Goal: Transaction & Acquisition: Purchase product/service

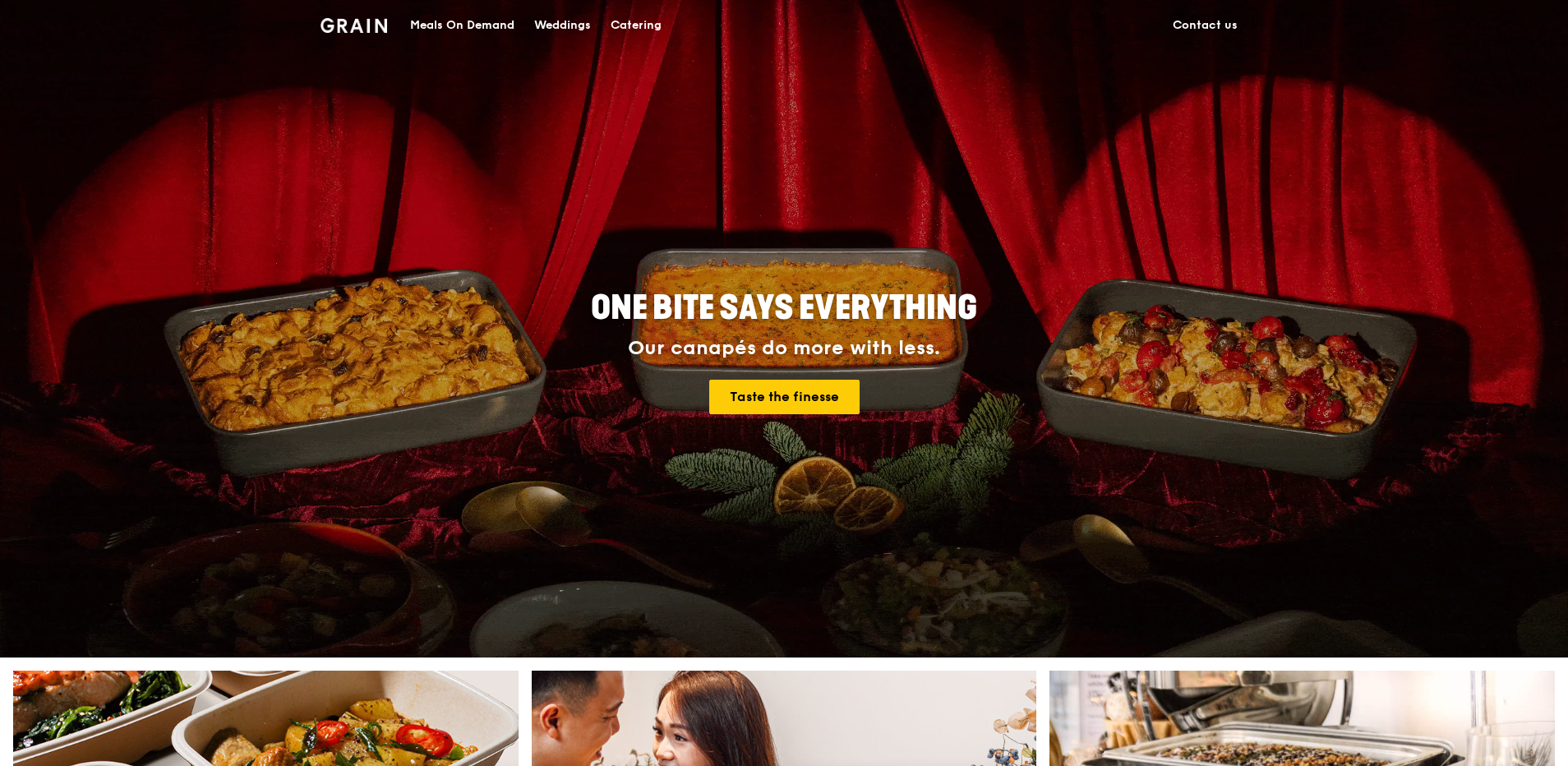
click at [433, 26] on div "Meals On Demand" at bounding box center [462, 26] width 104 height 49
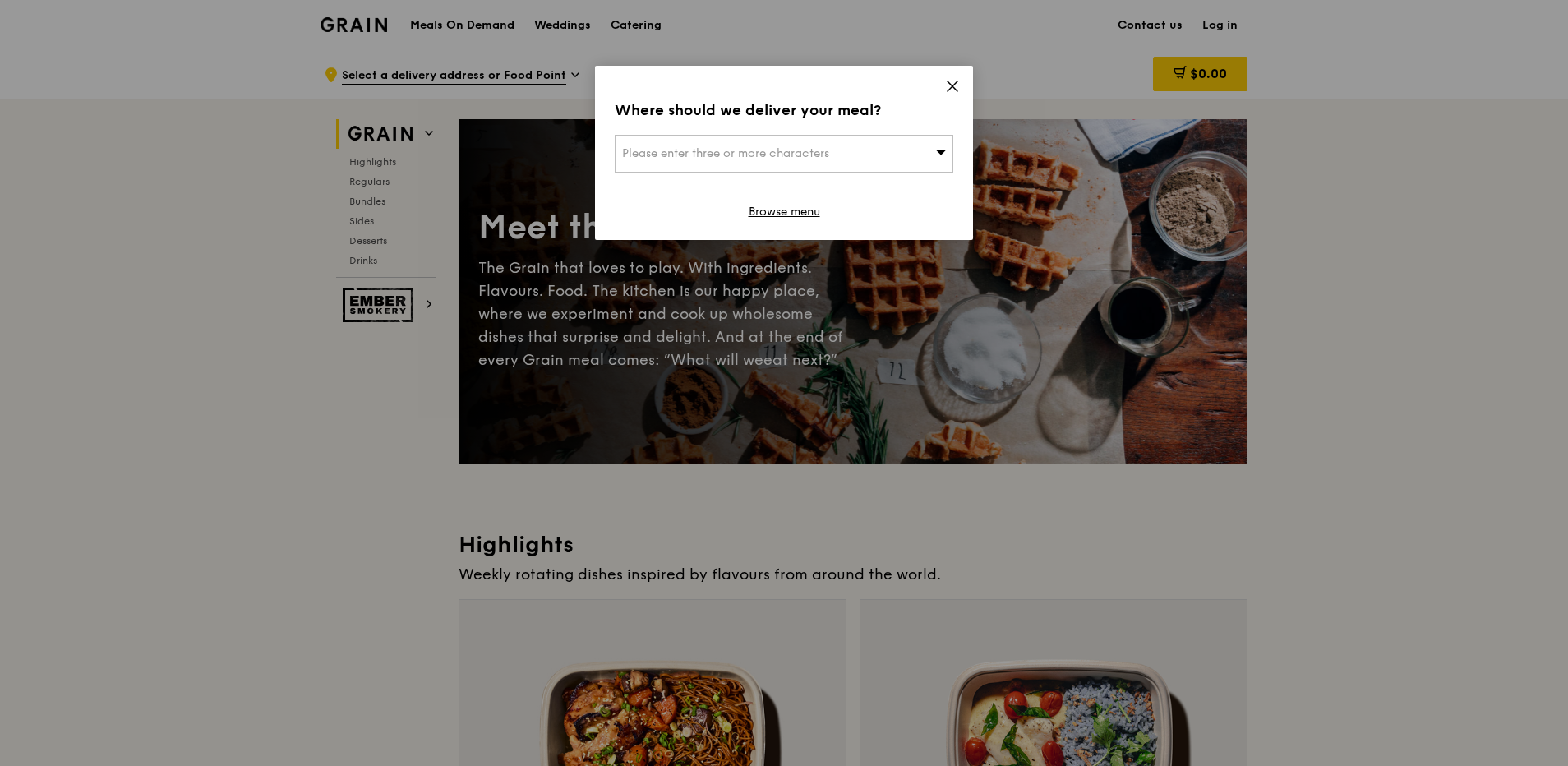
click at [957, 152] on div "Where should we deliver your meal? Please enter three or more characters Browse…" at bounding box center [784, 153] width 378 height 175
click at [941, 152] on icon at bounding box center [941, 152] width 11 height 5
click at [829, 152] on input "search" at bounding box center [784, 153] width 337 height 36
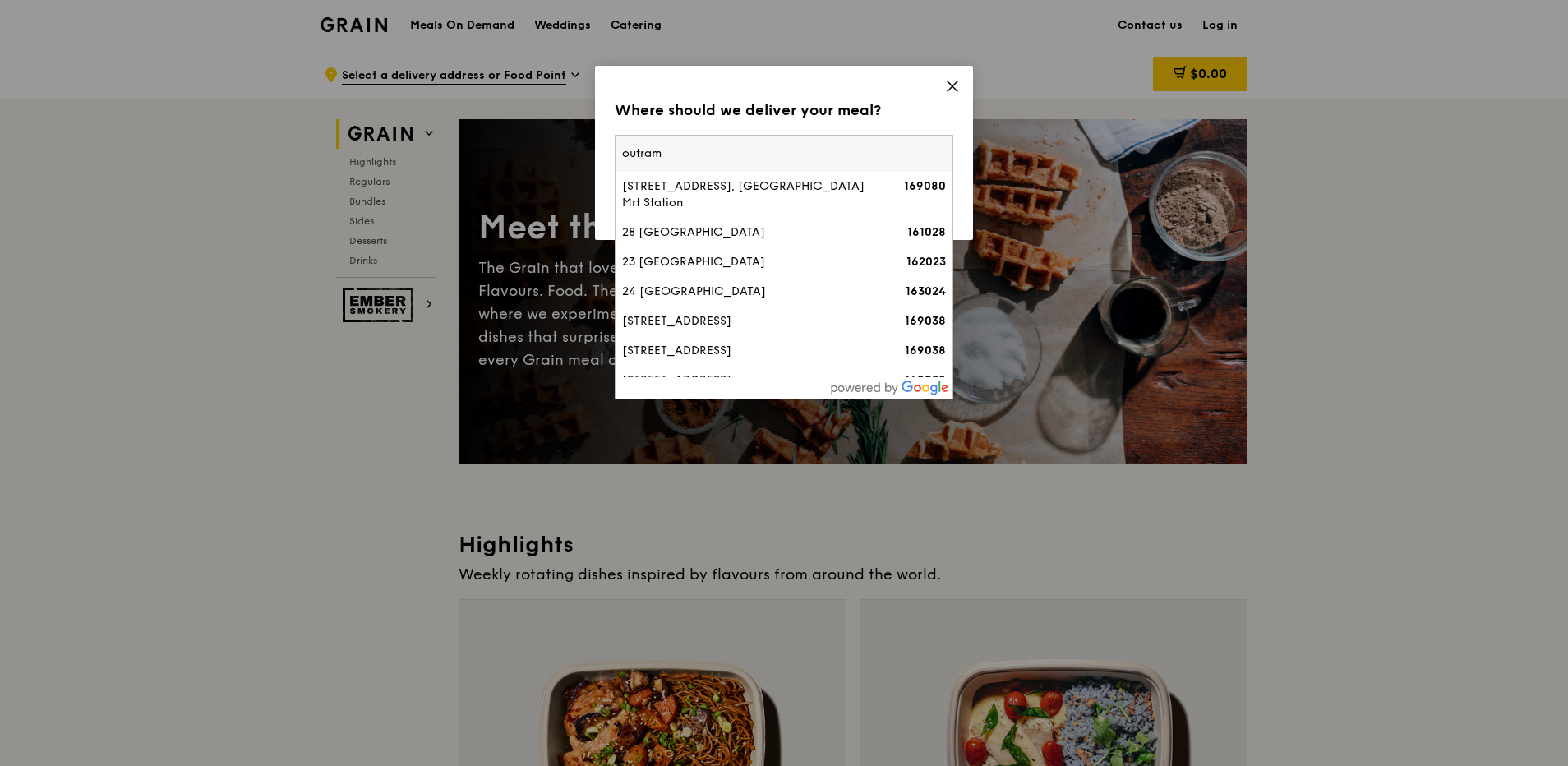
drag, startPoint x: 687, startPoint y: 154, endPoint x: 622, endPoint y: 150, distance: 65.1
click at [622, 150] on input "outram" at bounding box center [784, 153] width 337 height 36
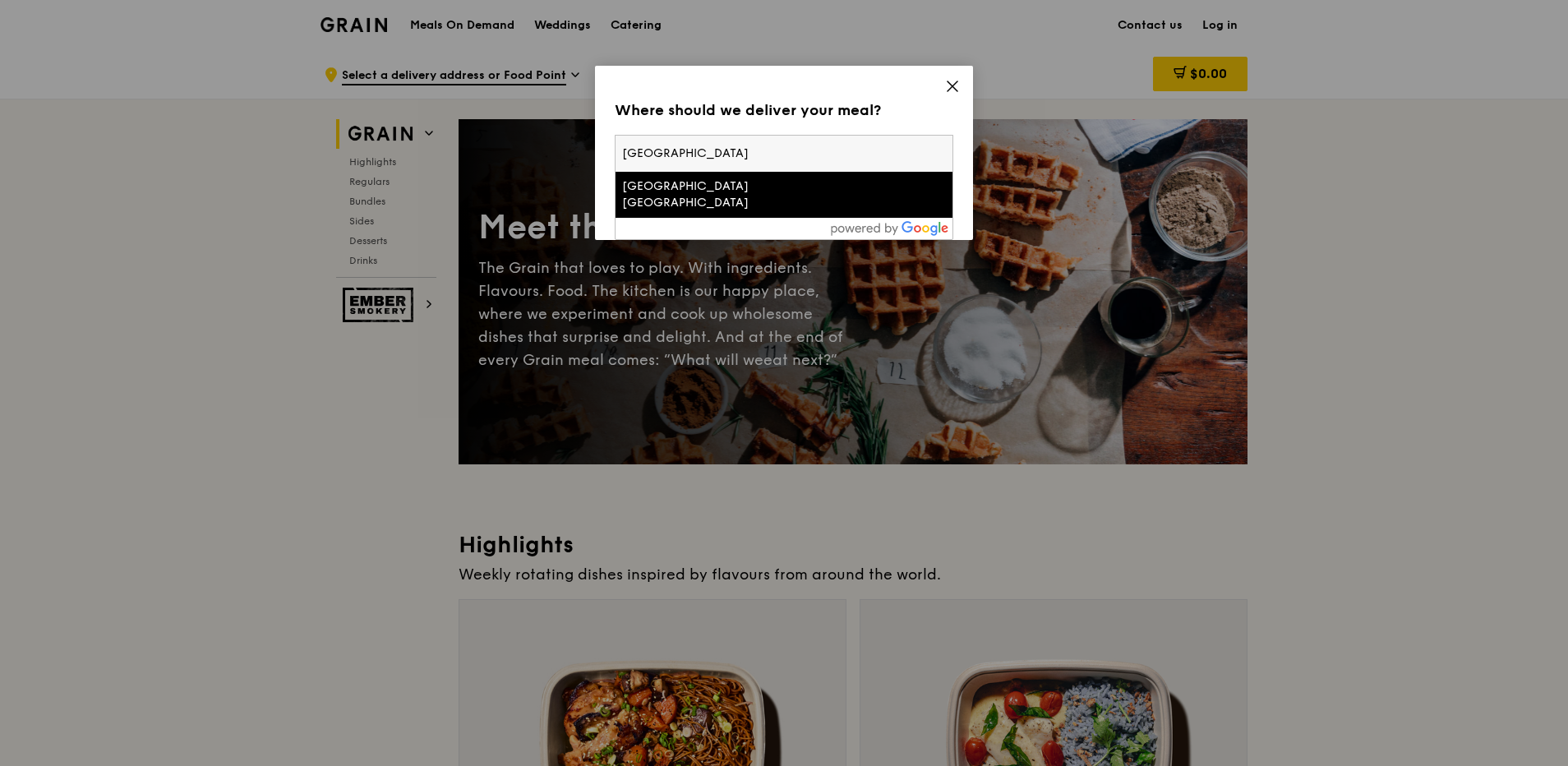
type input "[GEOGRAPHIC_DATA]"
click at [680, 190] on div "[GEOGRAPHIC_DATA] [GEOGRAPHIC_DATA]" at bounding box center [744, 194] width 243 height 33
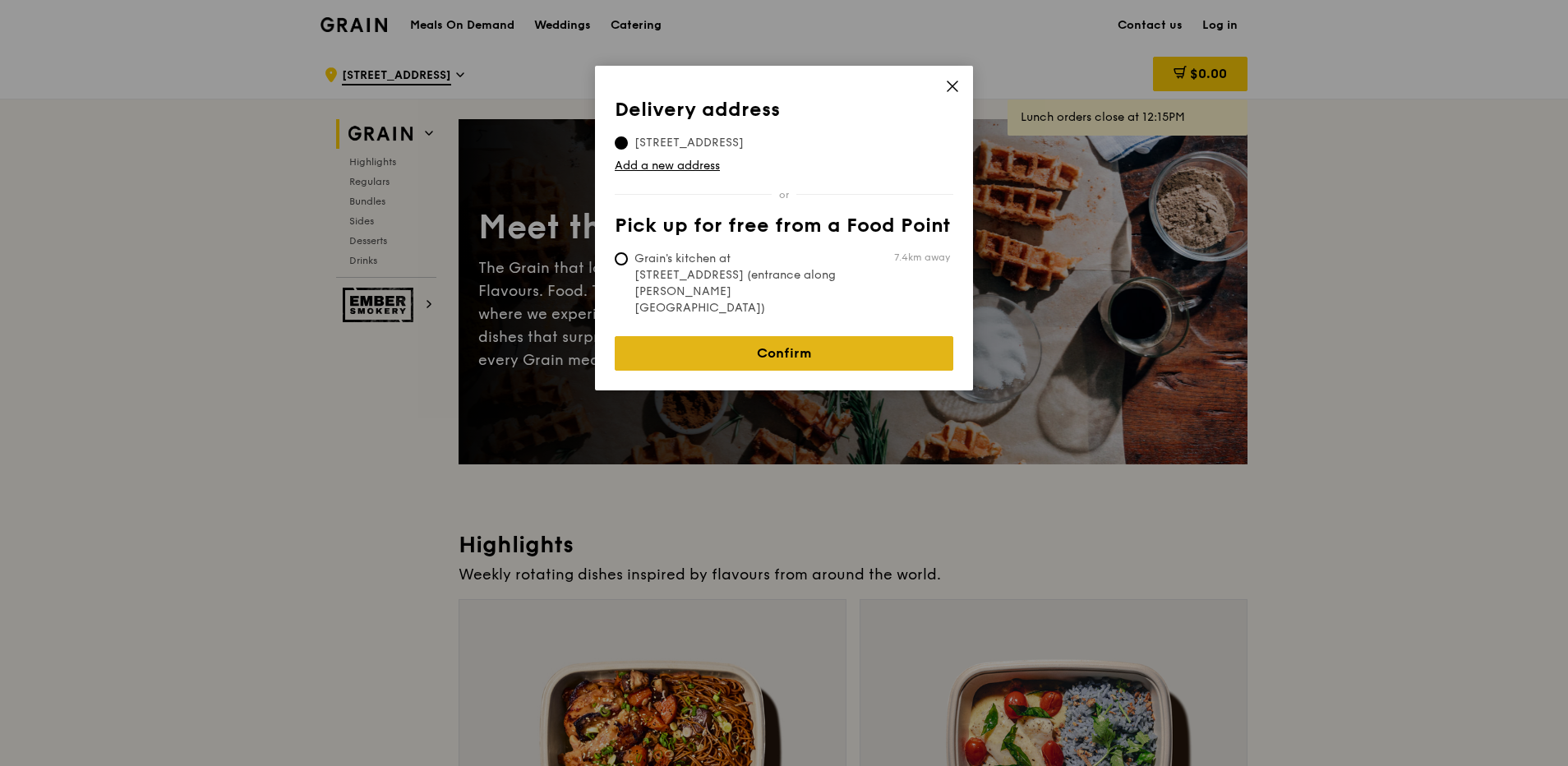
click at [736, 336] on link "Confirm" at bounding box center [784, 353] width 338 height 34
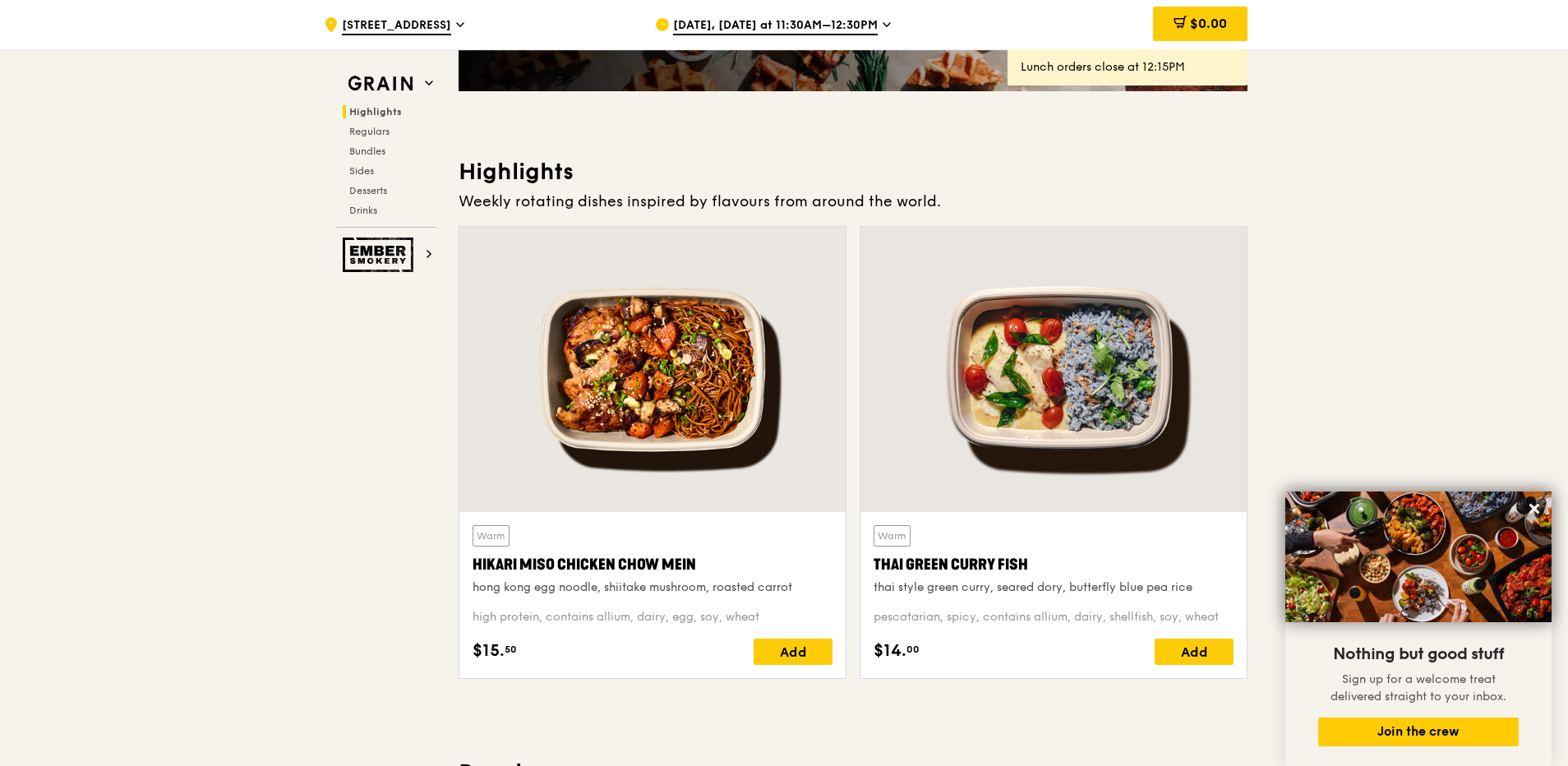
scroll to position [483, 0]
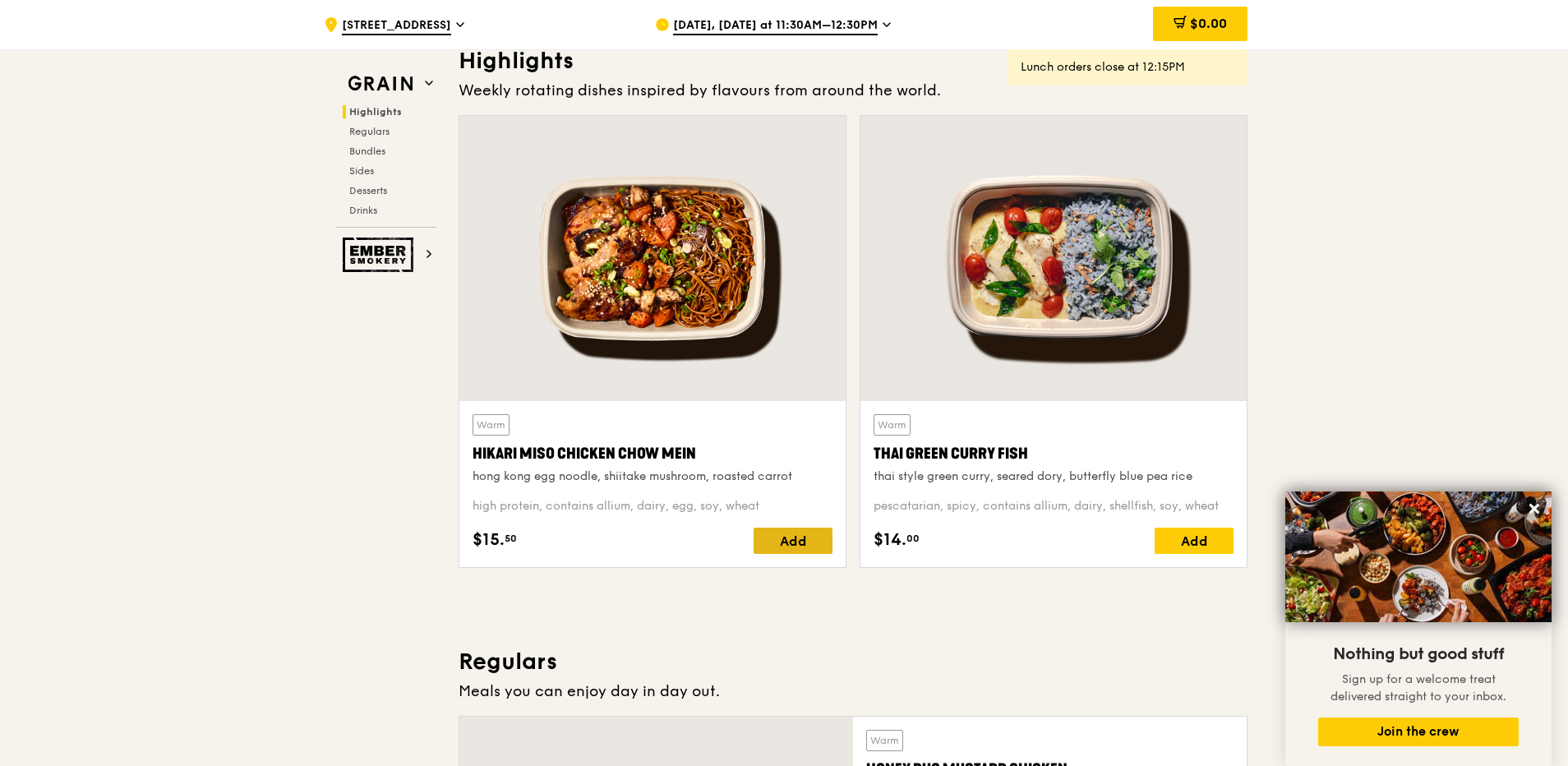
click at [784, 538] on div "Add" at bounding box center [793, 541] width 79 height 26
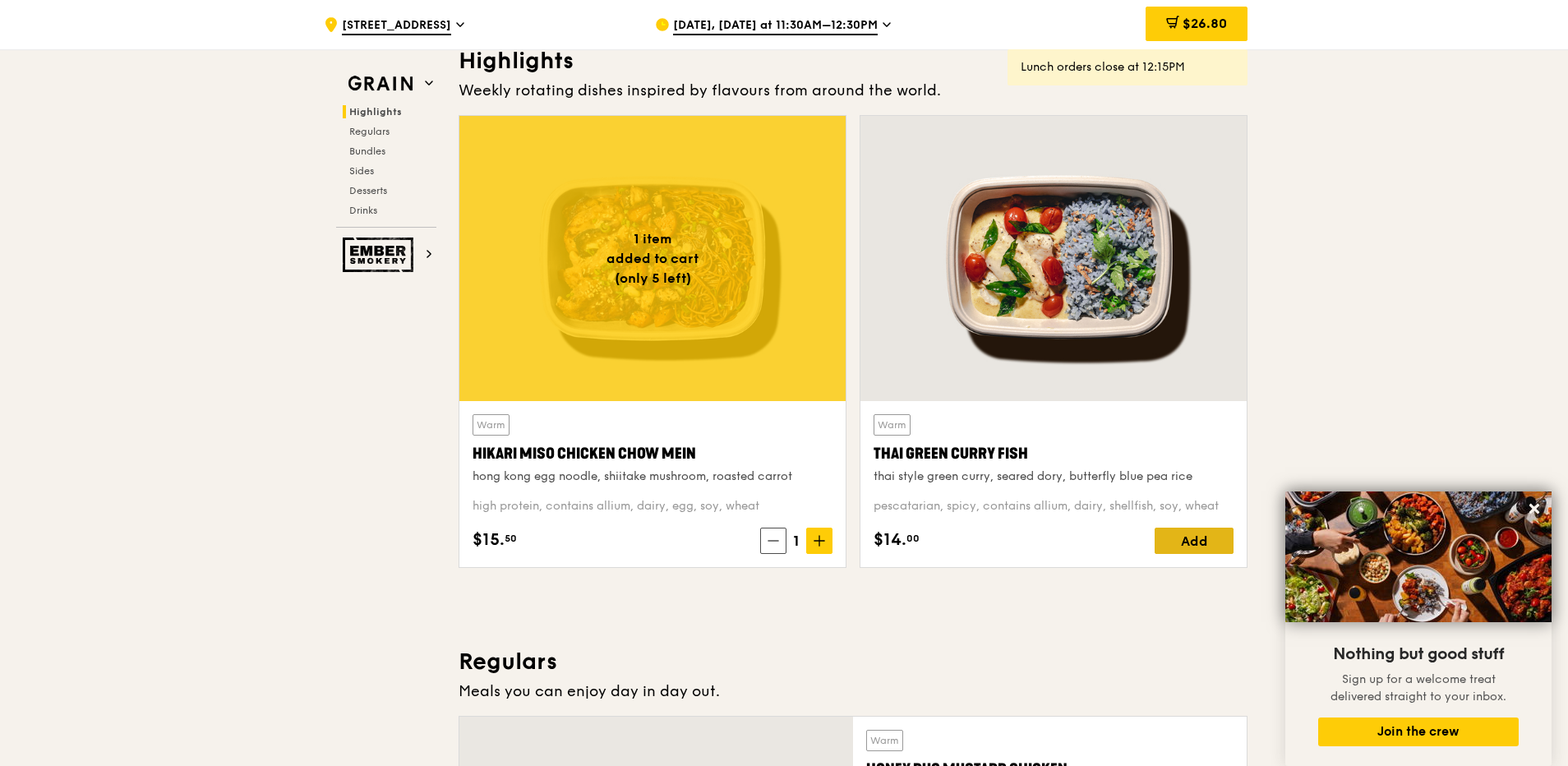
click at [1198, 532] on div "Add" at bounding box center [1194, 541] width 79 height 26
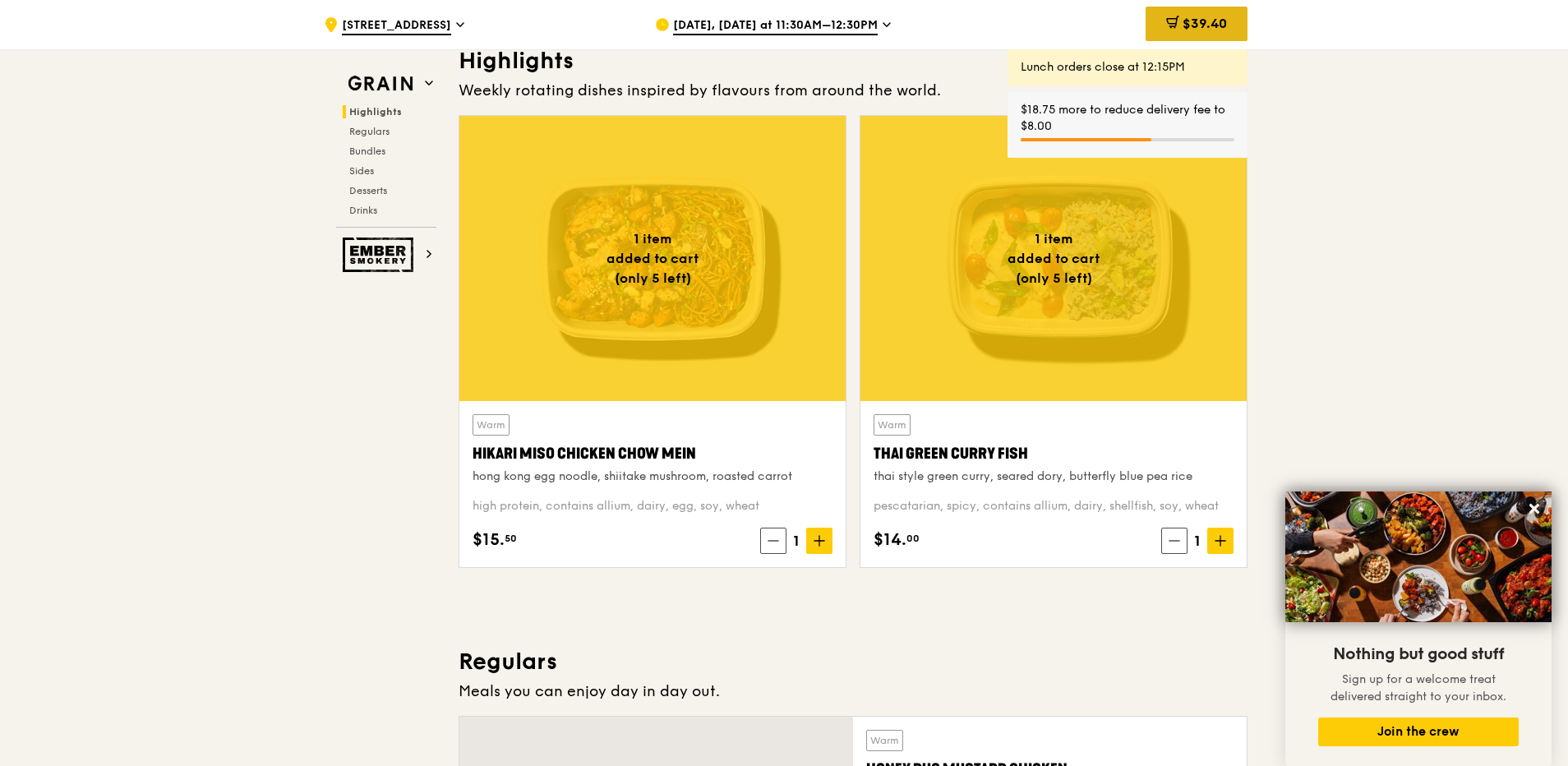
click at [1197, 25] on span "$39.40" at bounding box center [1205, 24] width 44 height 16
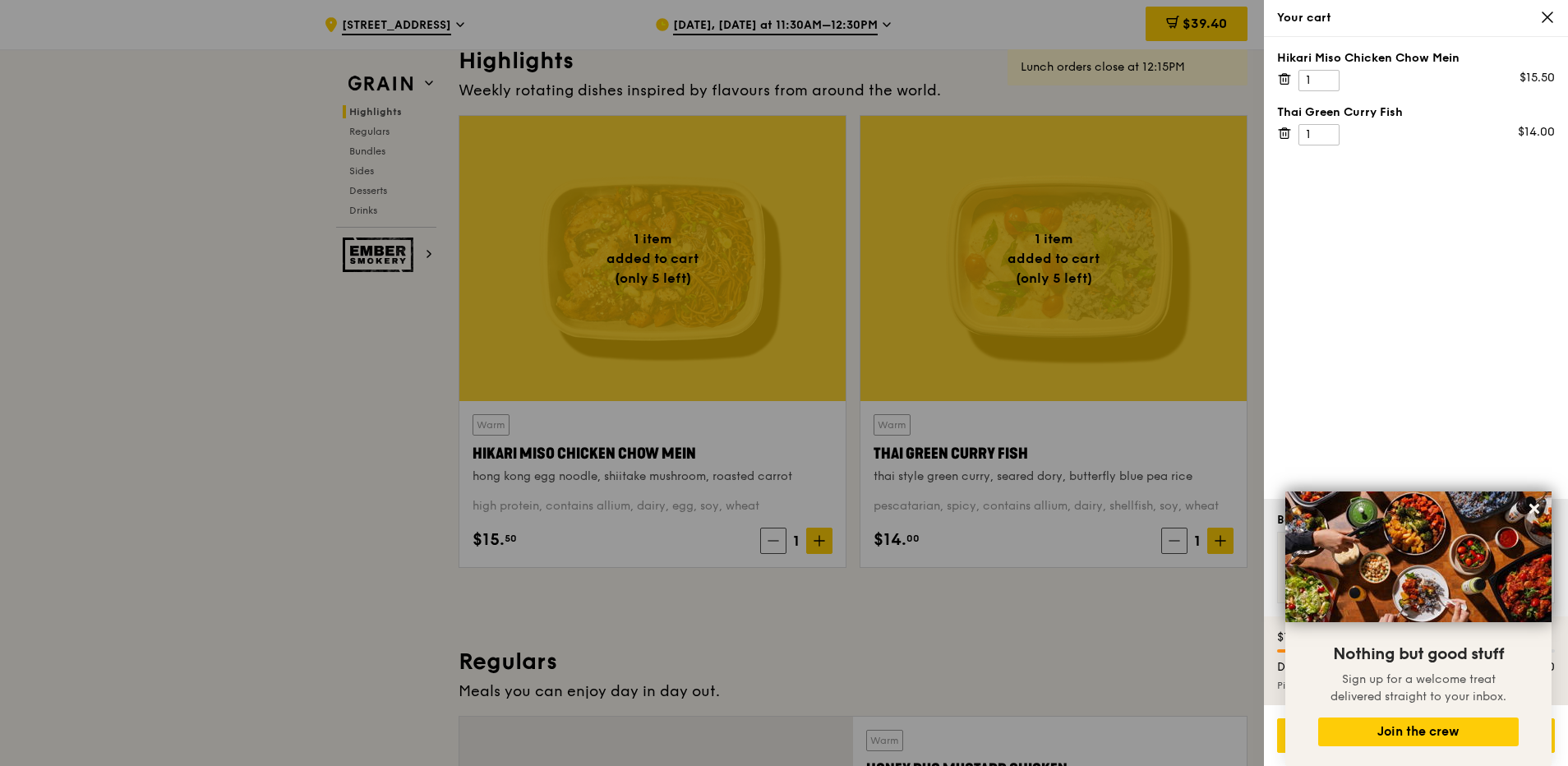
click at [1077, 19] on div at bounding box center [784, 383] width 1568 height 766
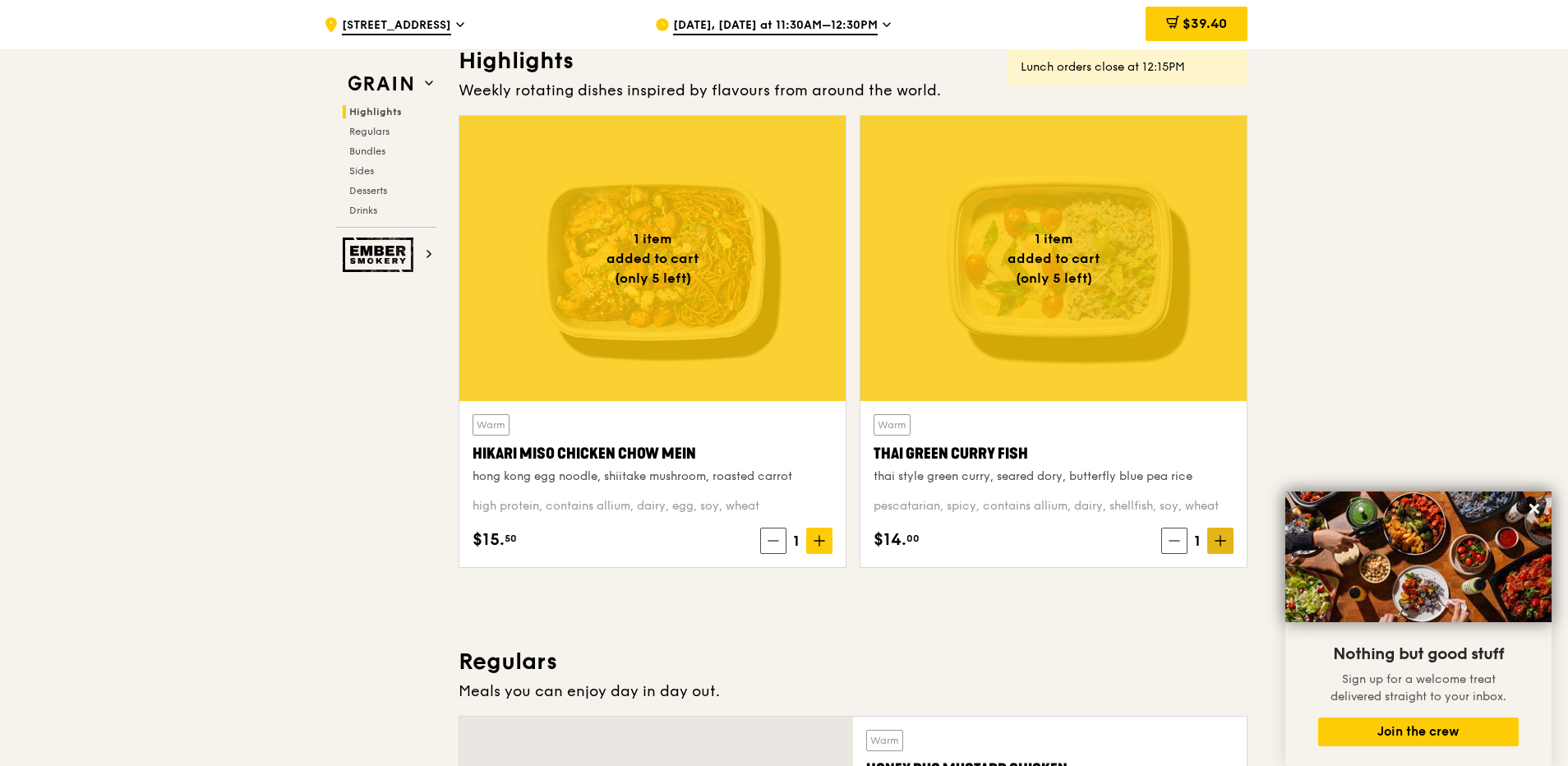
click at [1224, 540] on icon at bounding box center [1220, 540] width 11 height 11
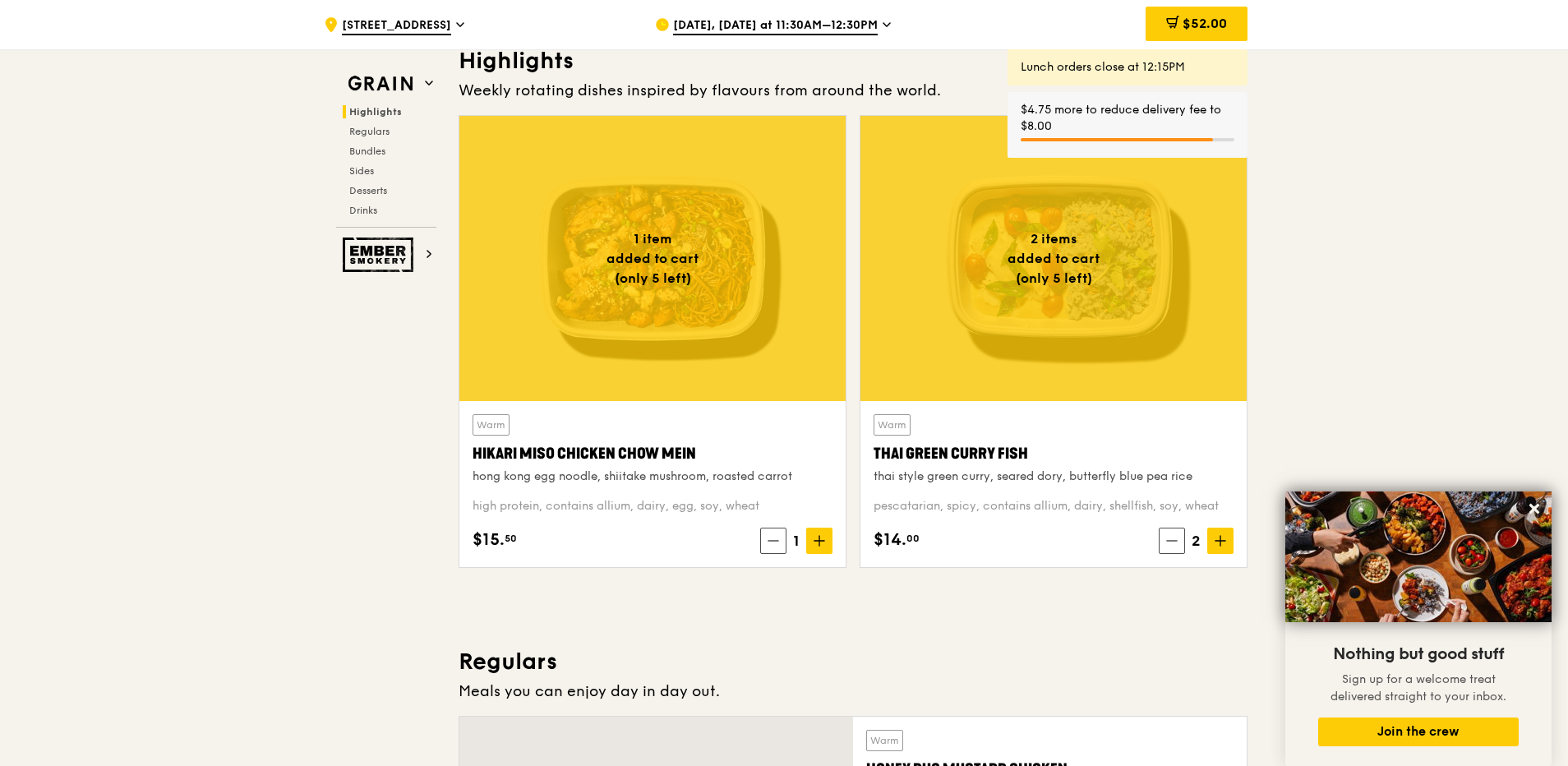
click at [819, 544] on icon at bounding box center [819, 540] width 11 height 11
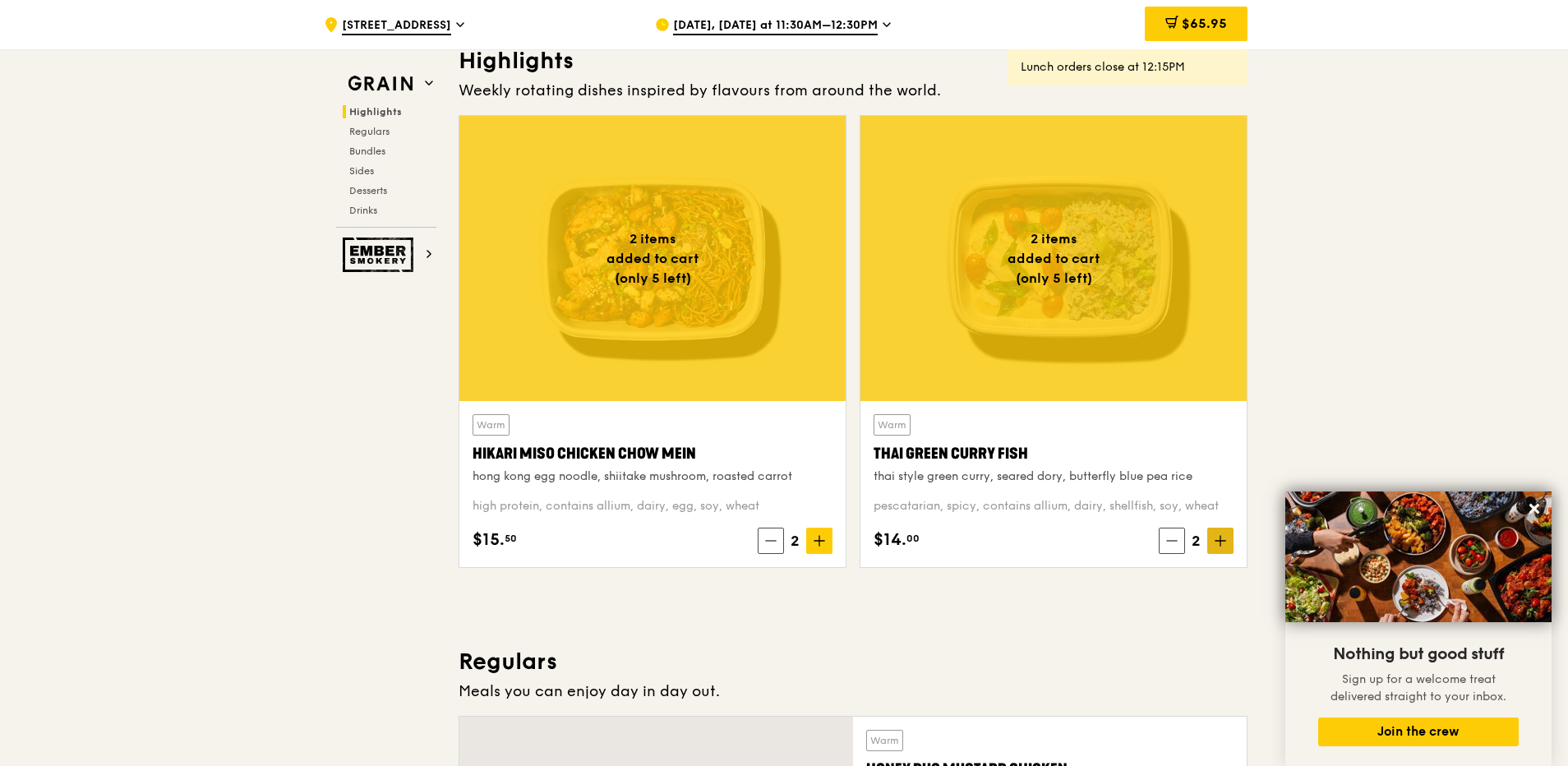
click at [1217, 544] on icon at bounding box center [1220, 540] width 11 height 11
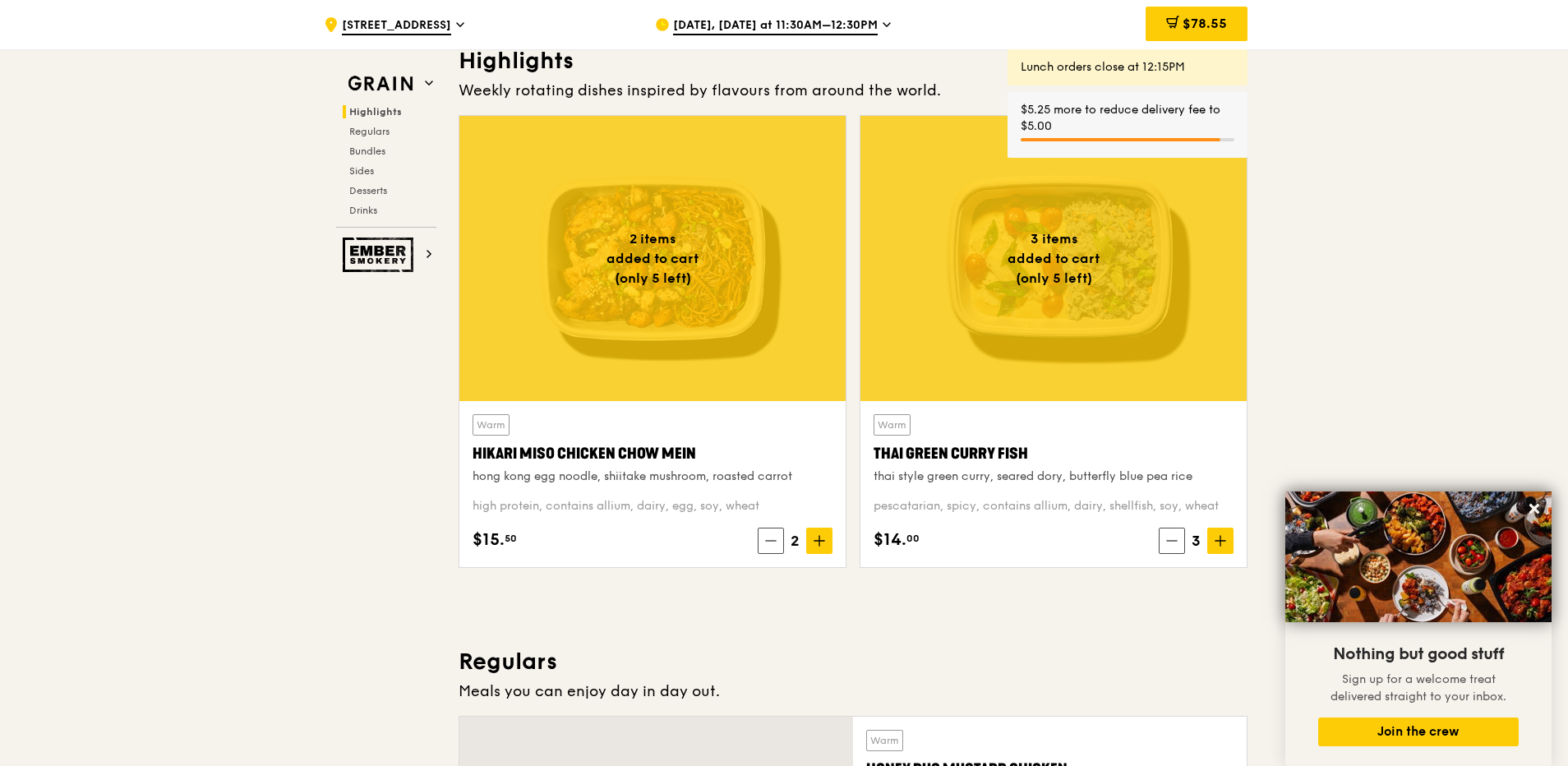
click at [819, 544] on icon at bounding box center [819, 540] width 11 height 11
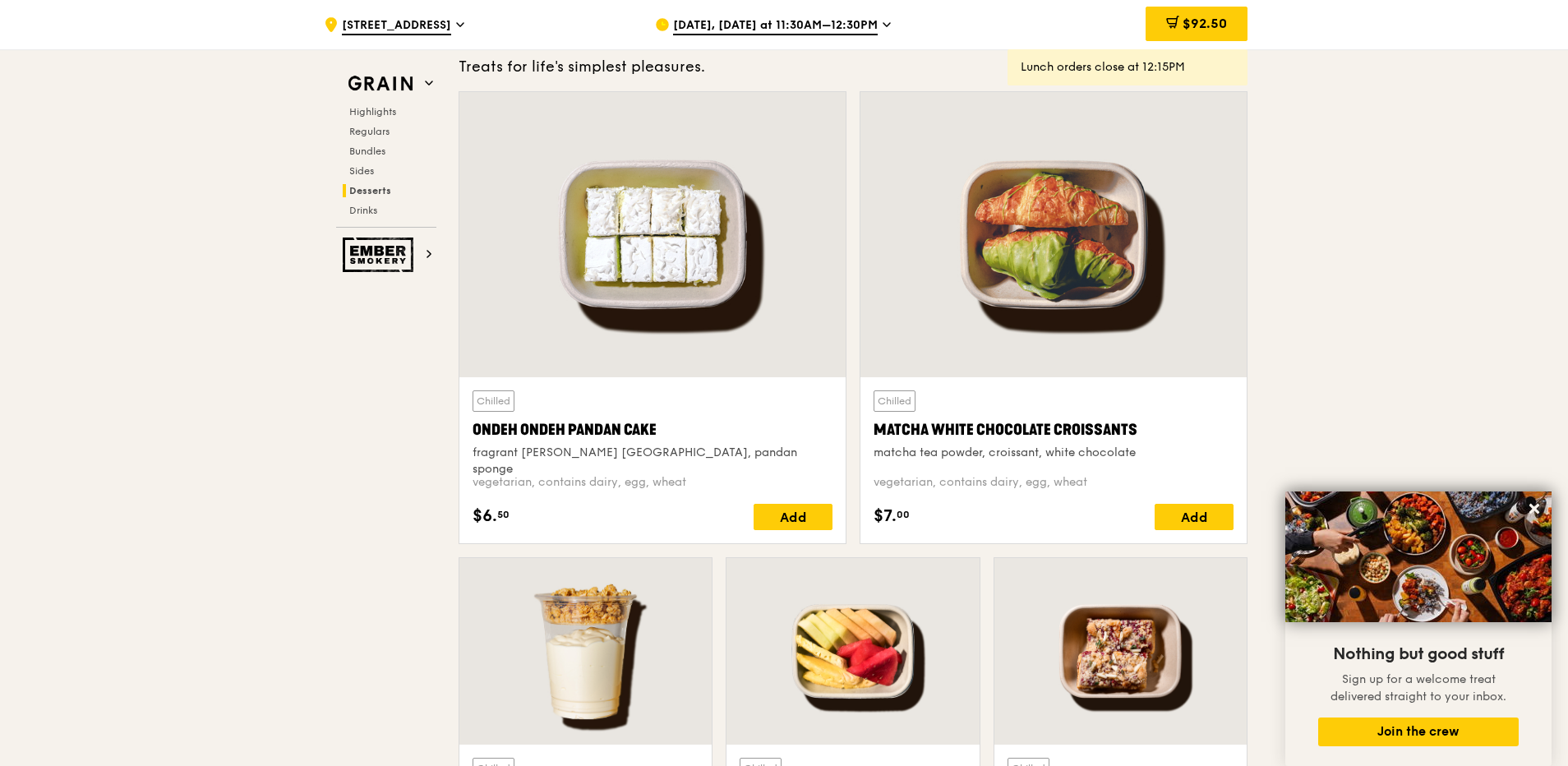
scroll to position [4922, 0]
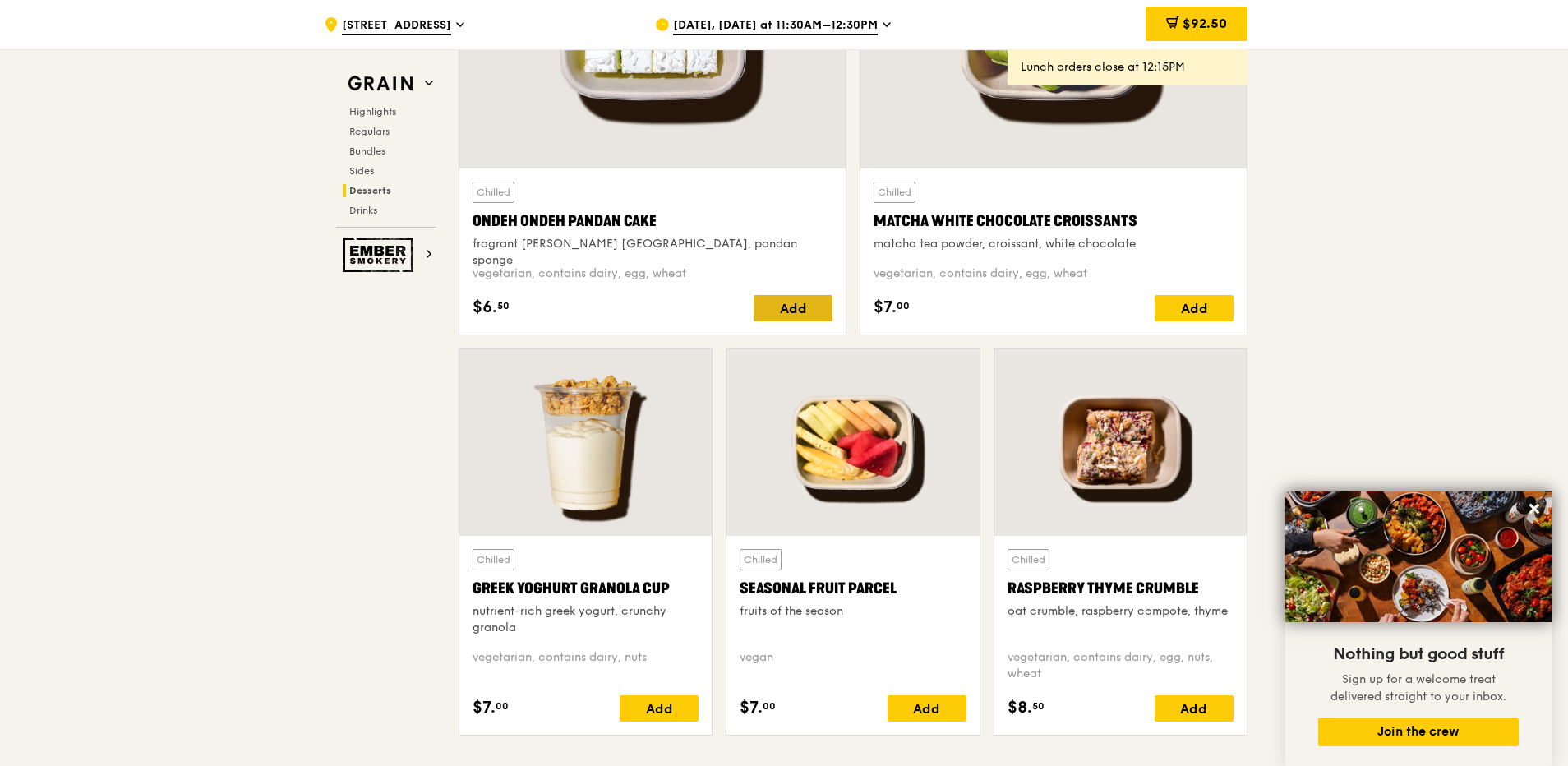
click at [783, 309] on div "Add" at bounding box center [793, 309] width 79 height 26
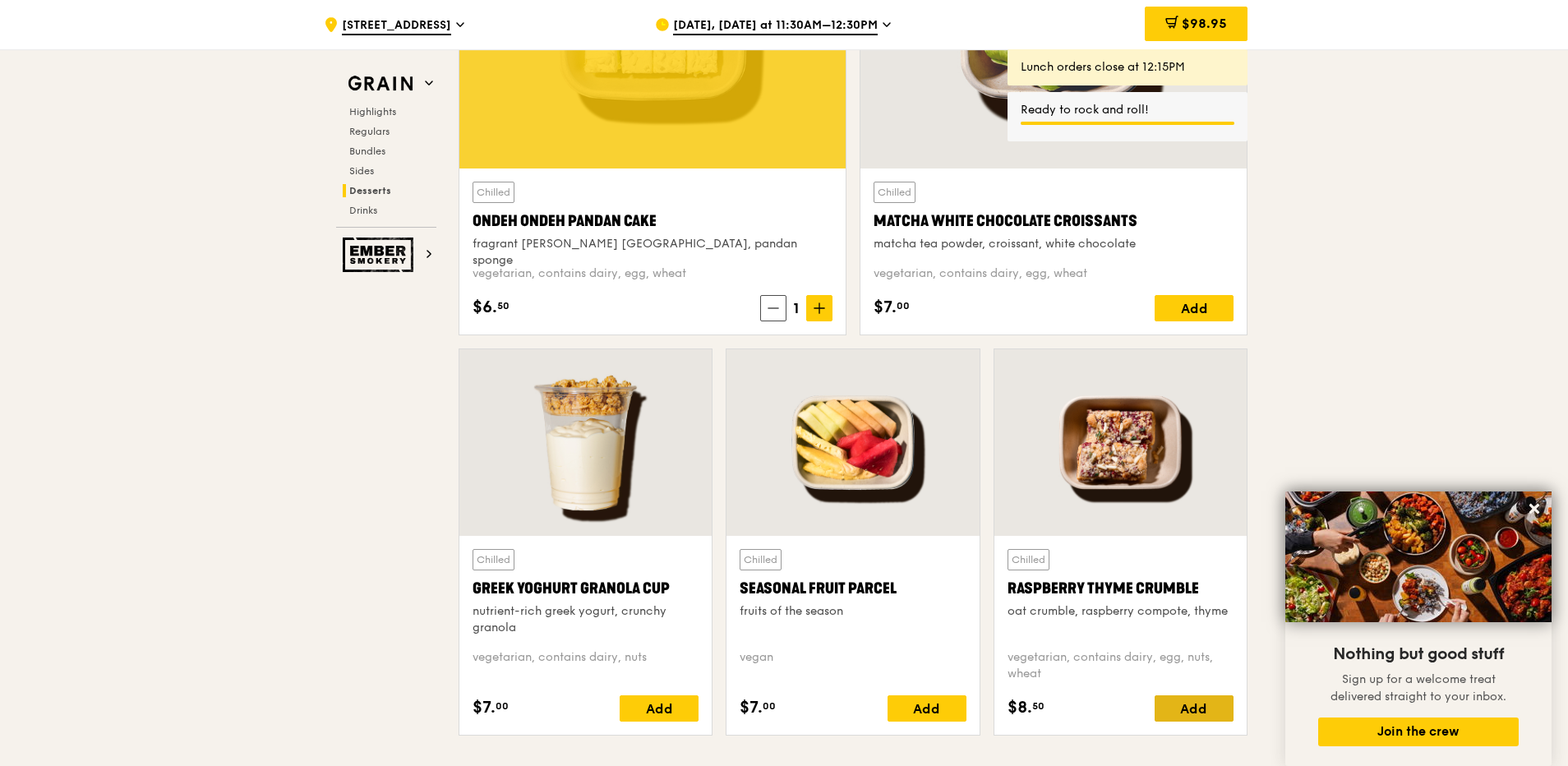
click at [1201, 705] on div "Add" at bounding box center [1194, 709] width 79 height 26
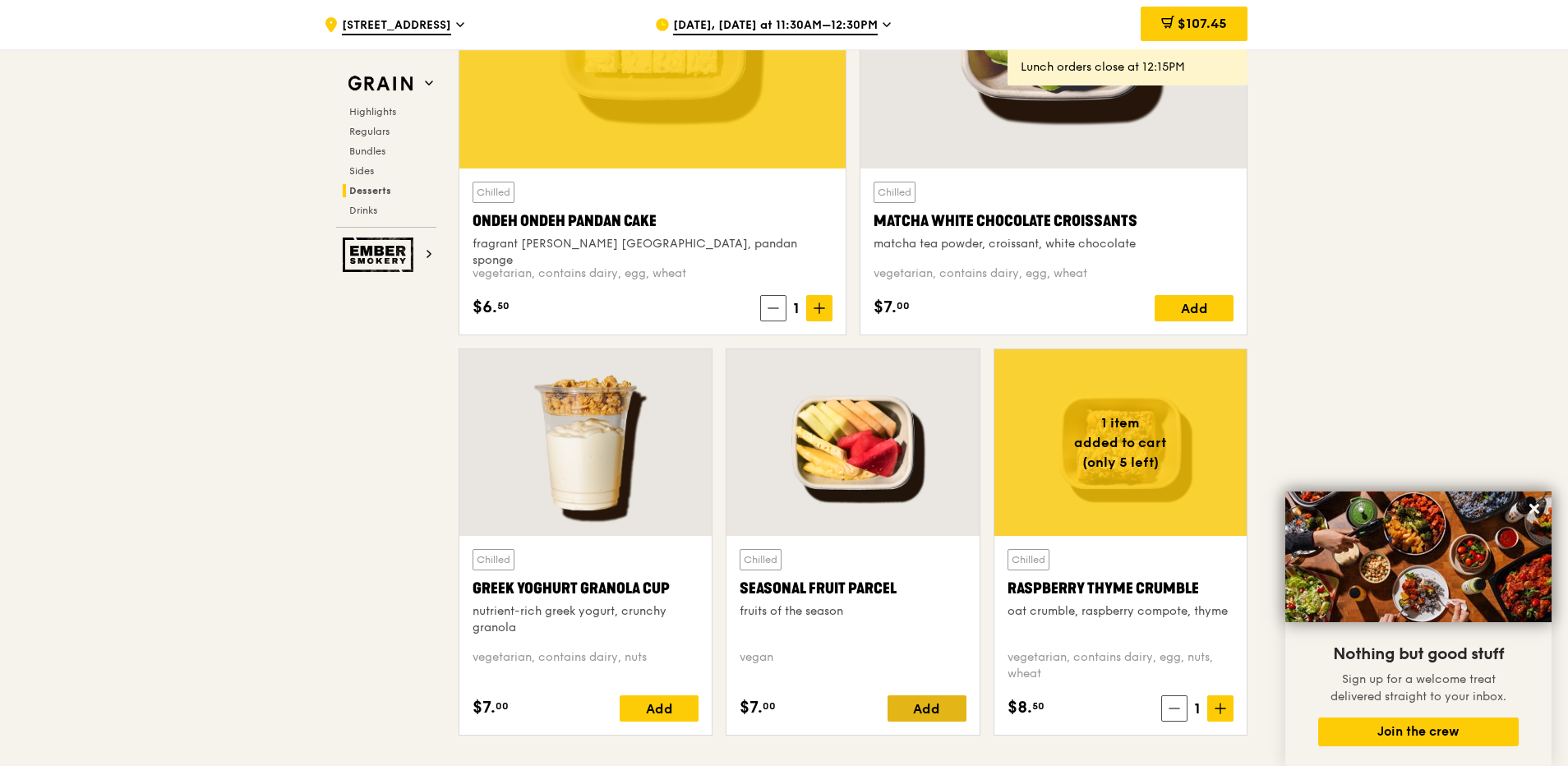
click at [914, 701] on div "Add" at bounding box center [927, 709] width 79 height 26
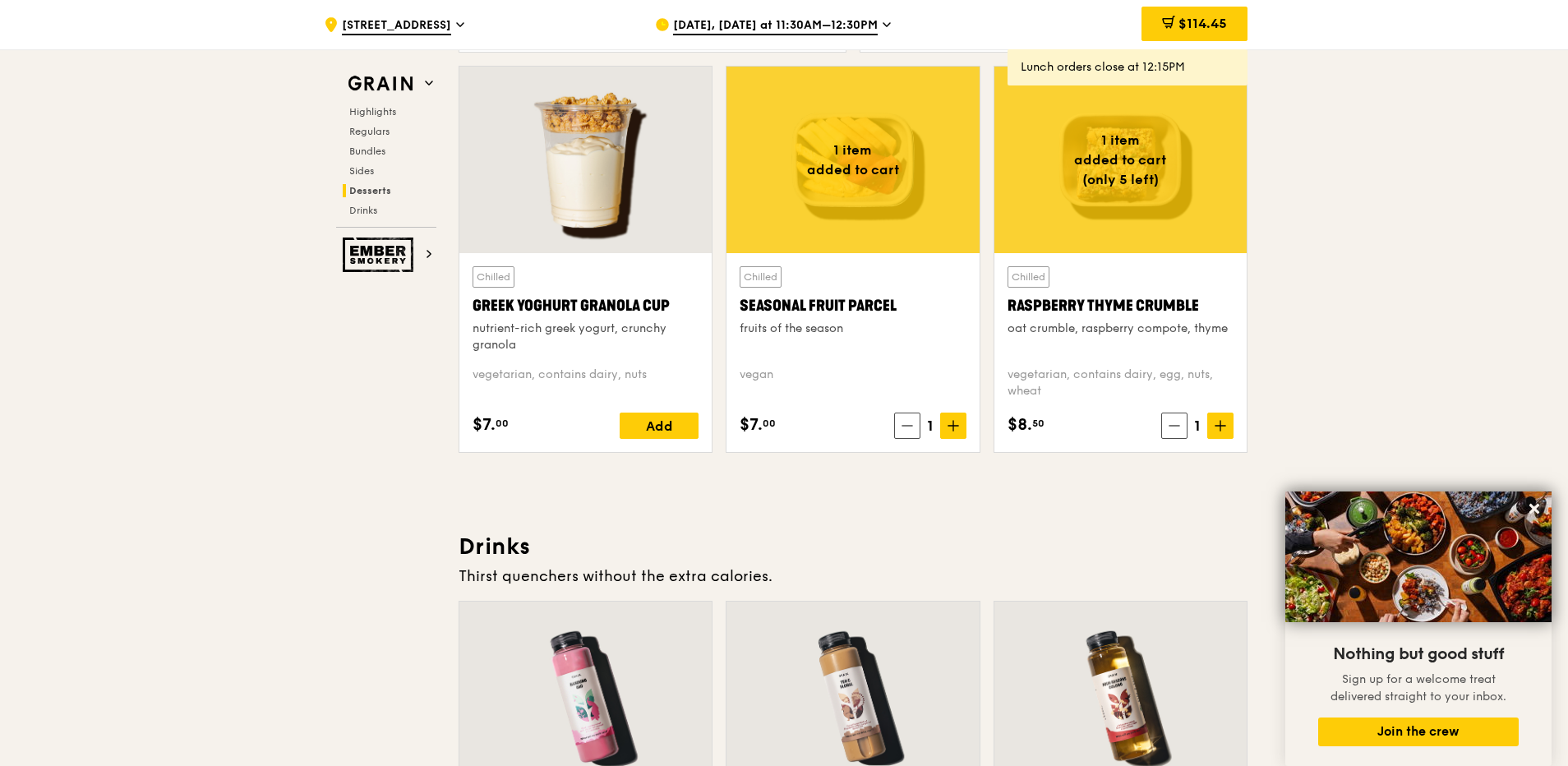
scroll to position [5004, 0]
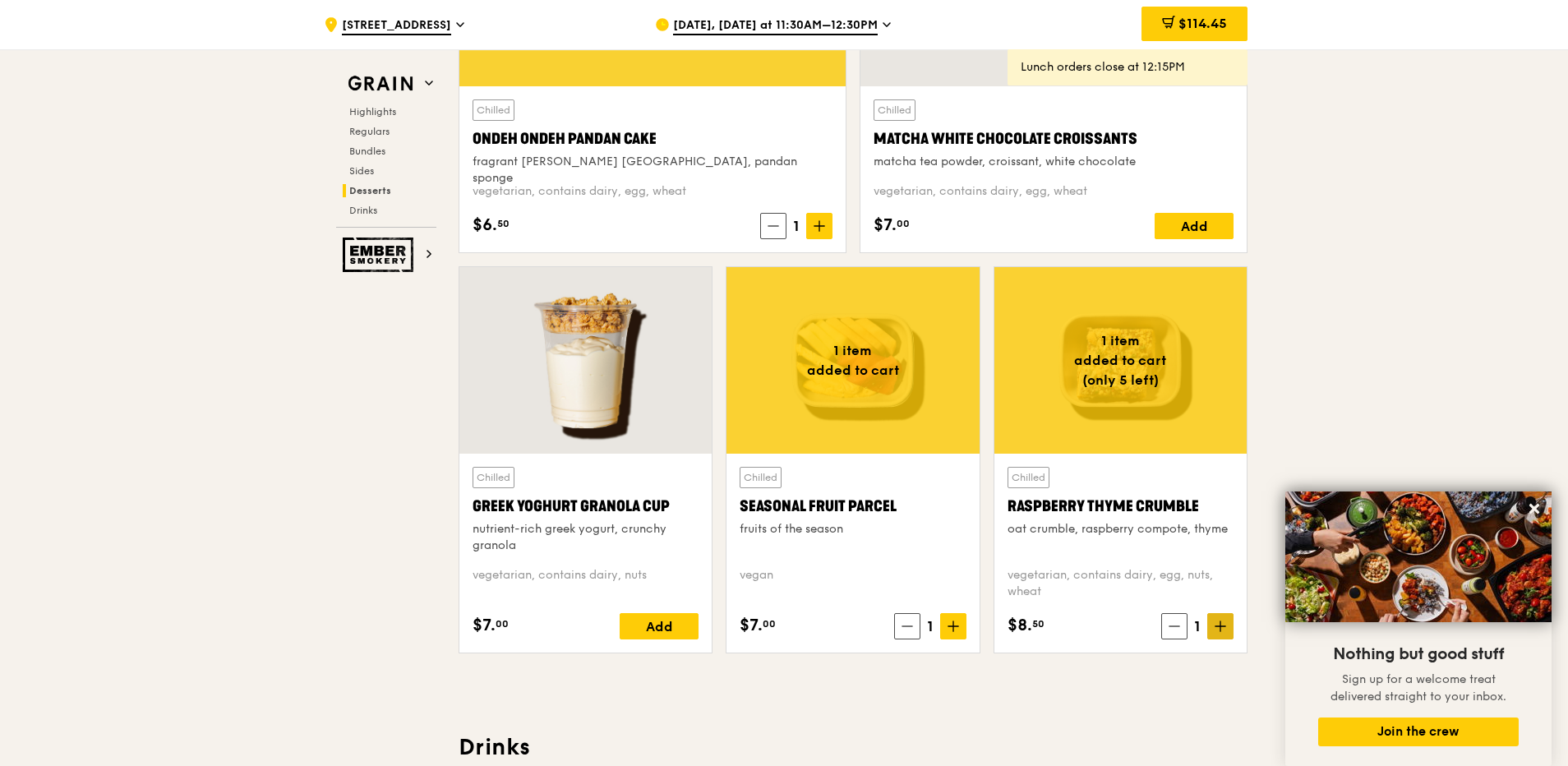
click at [1217, 627] on icon at bounding box center [1220, 627] width 10 height 0
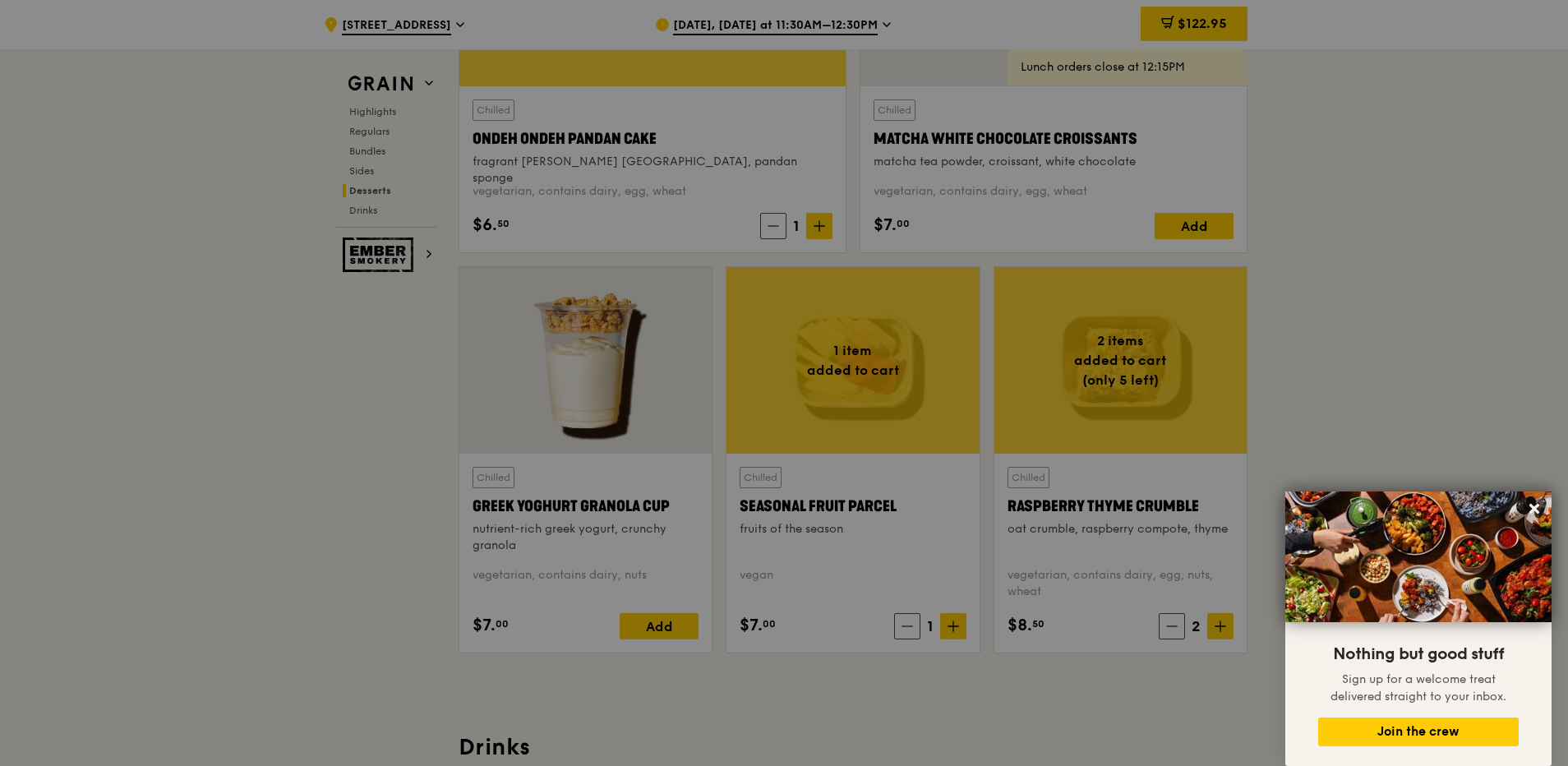
type input "2"
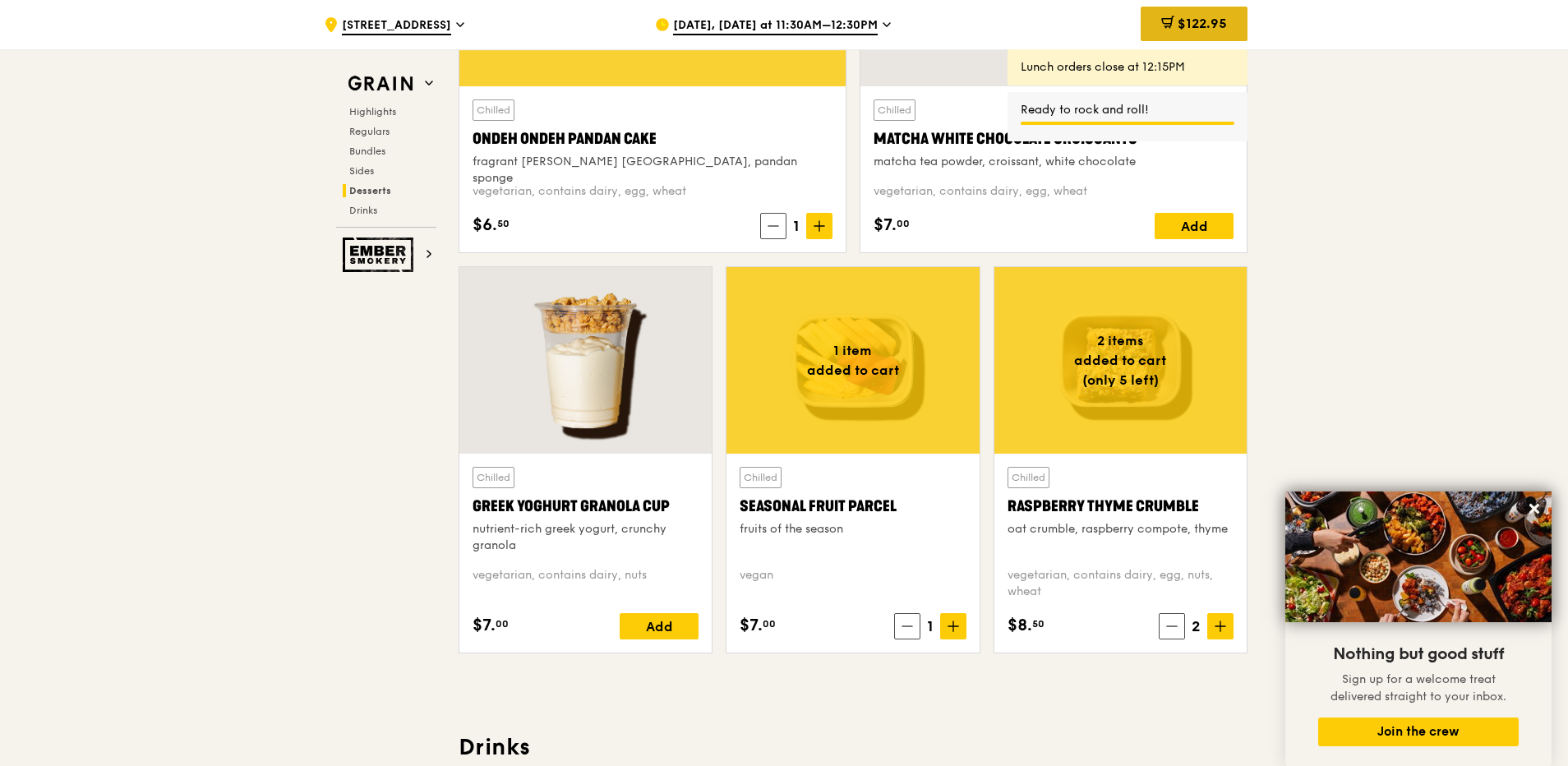
click at [1237, 25] on div "$122.95" at bounding box center [1193, 23] width 107 height 34
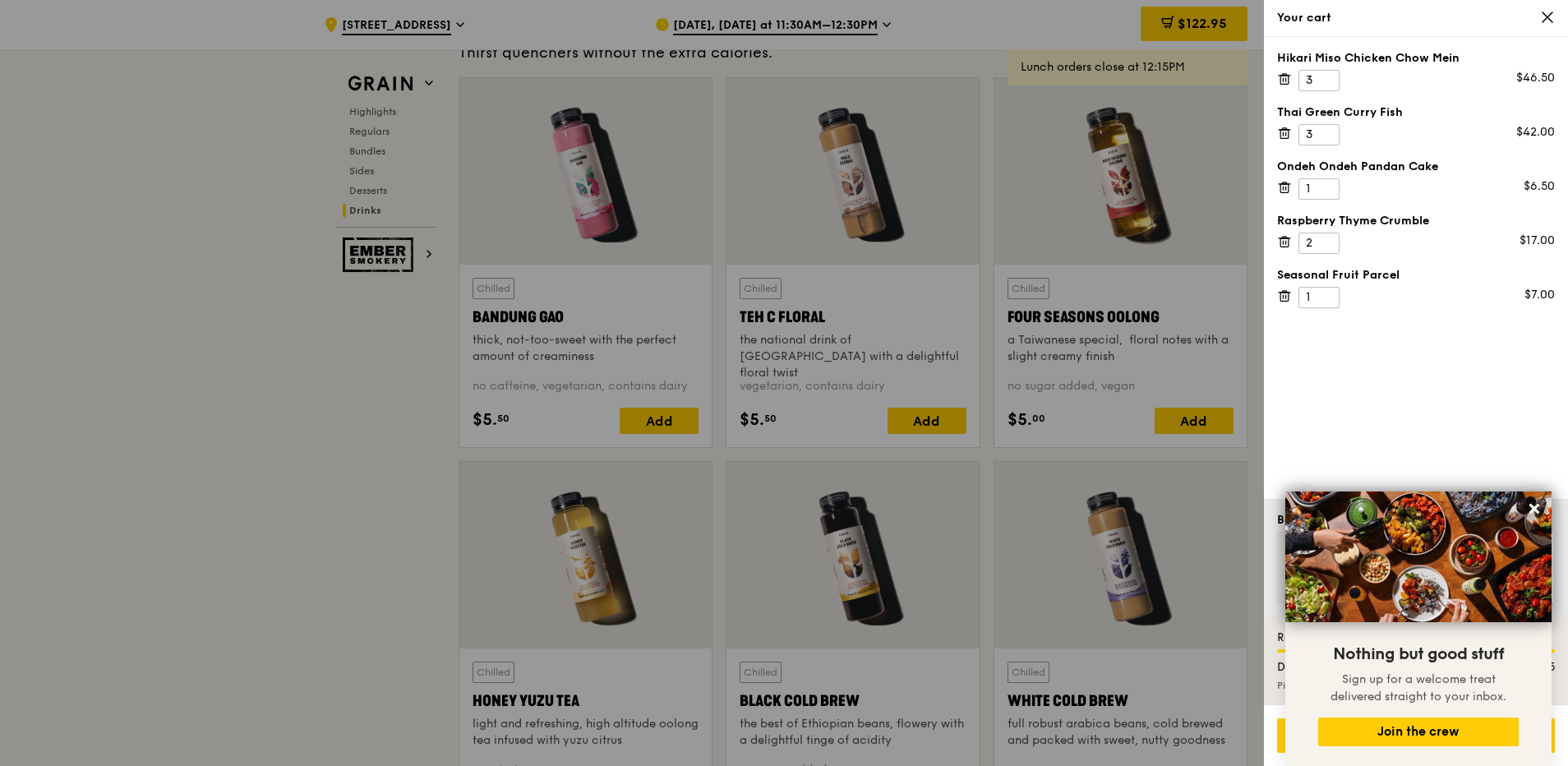
scroll to position [5990, 0]
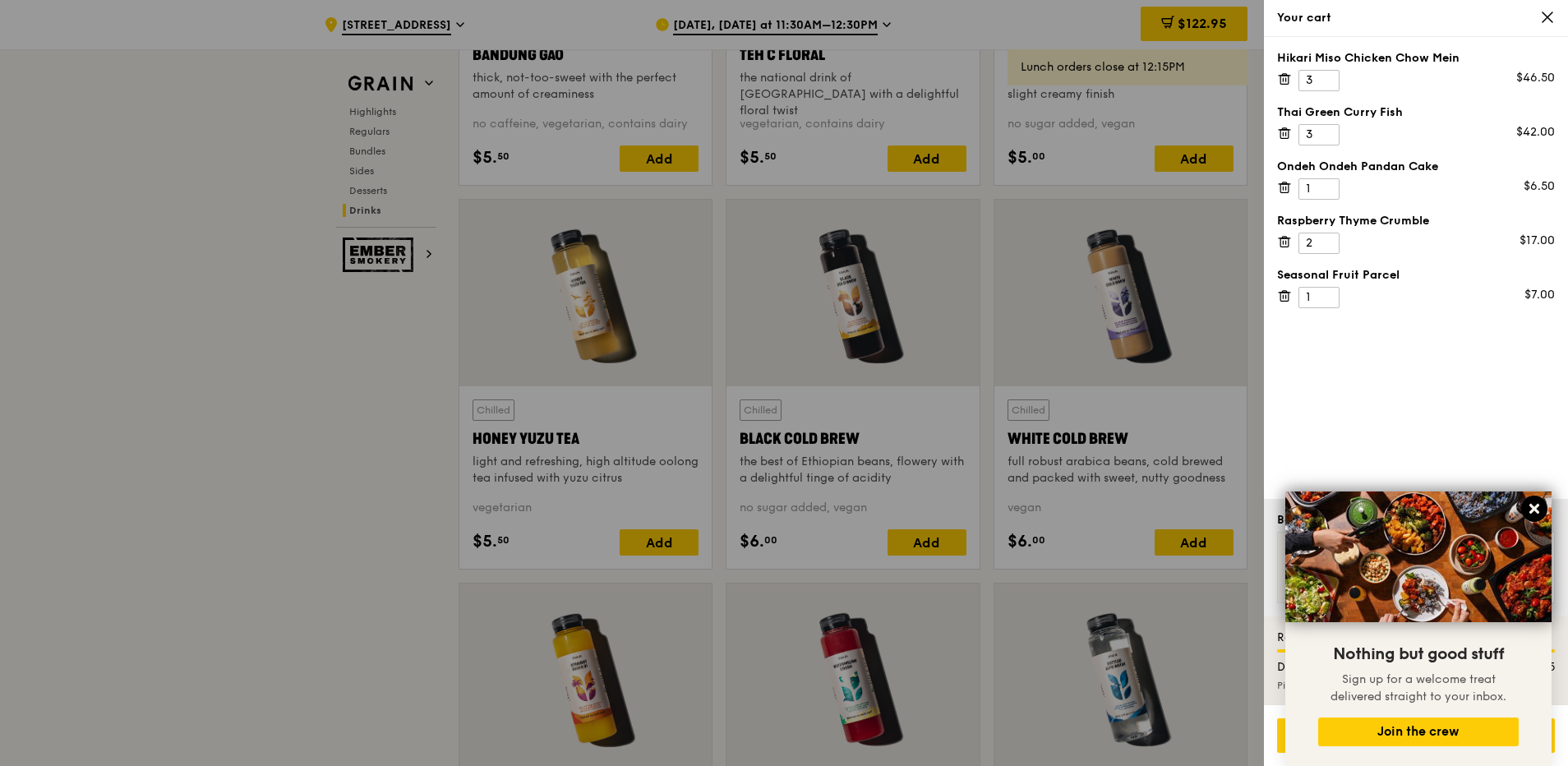
click at [1536, 505] on icon at bounding box center [1535, 509] width 15 height 15
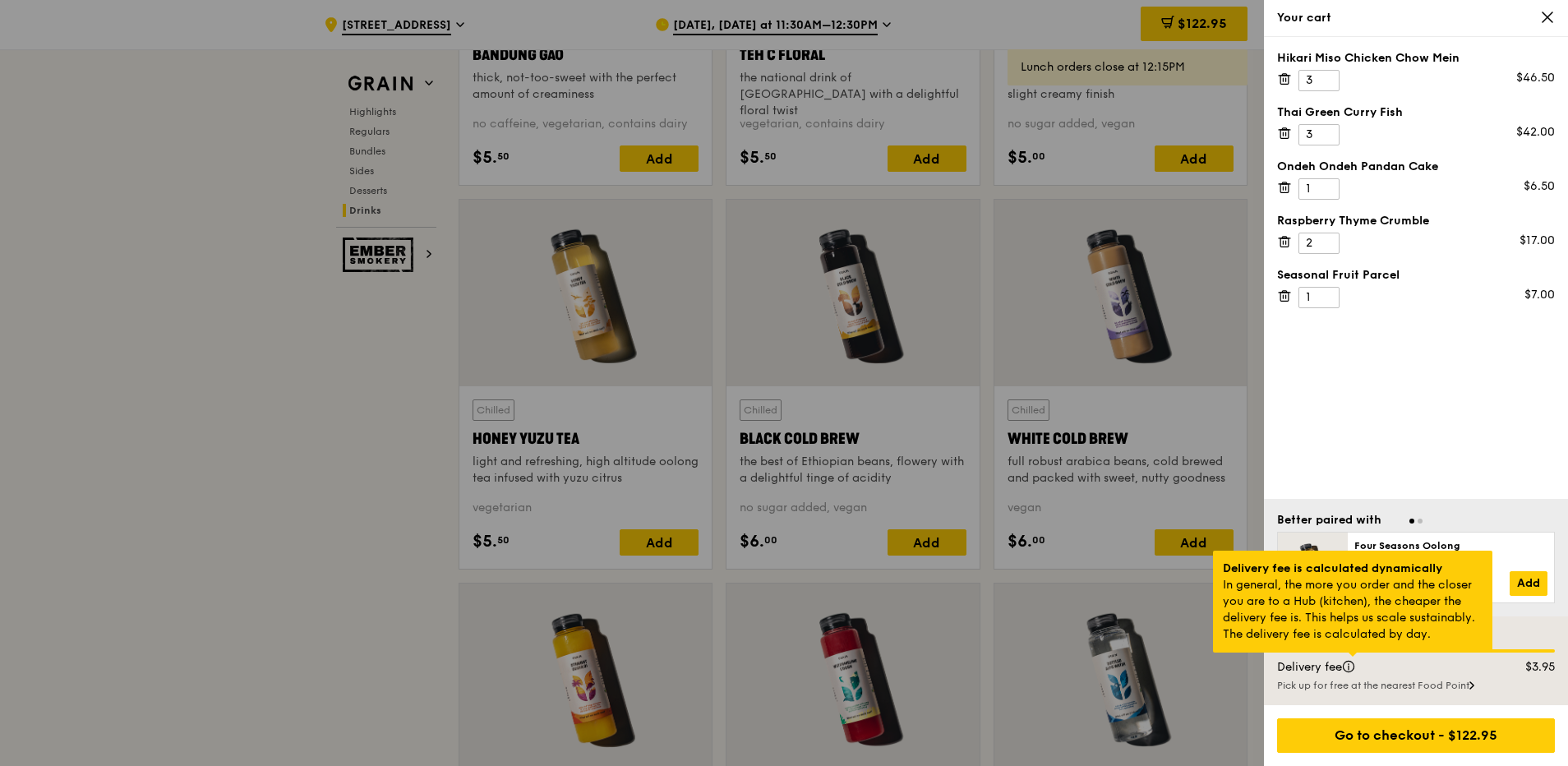
click at [1356, 657] on div at bounding box center [1352, 654] width 8 height 4
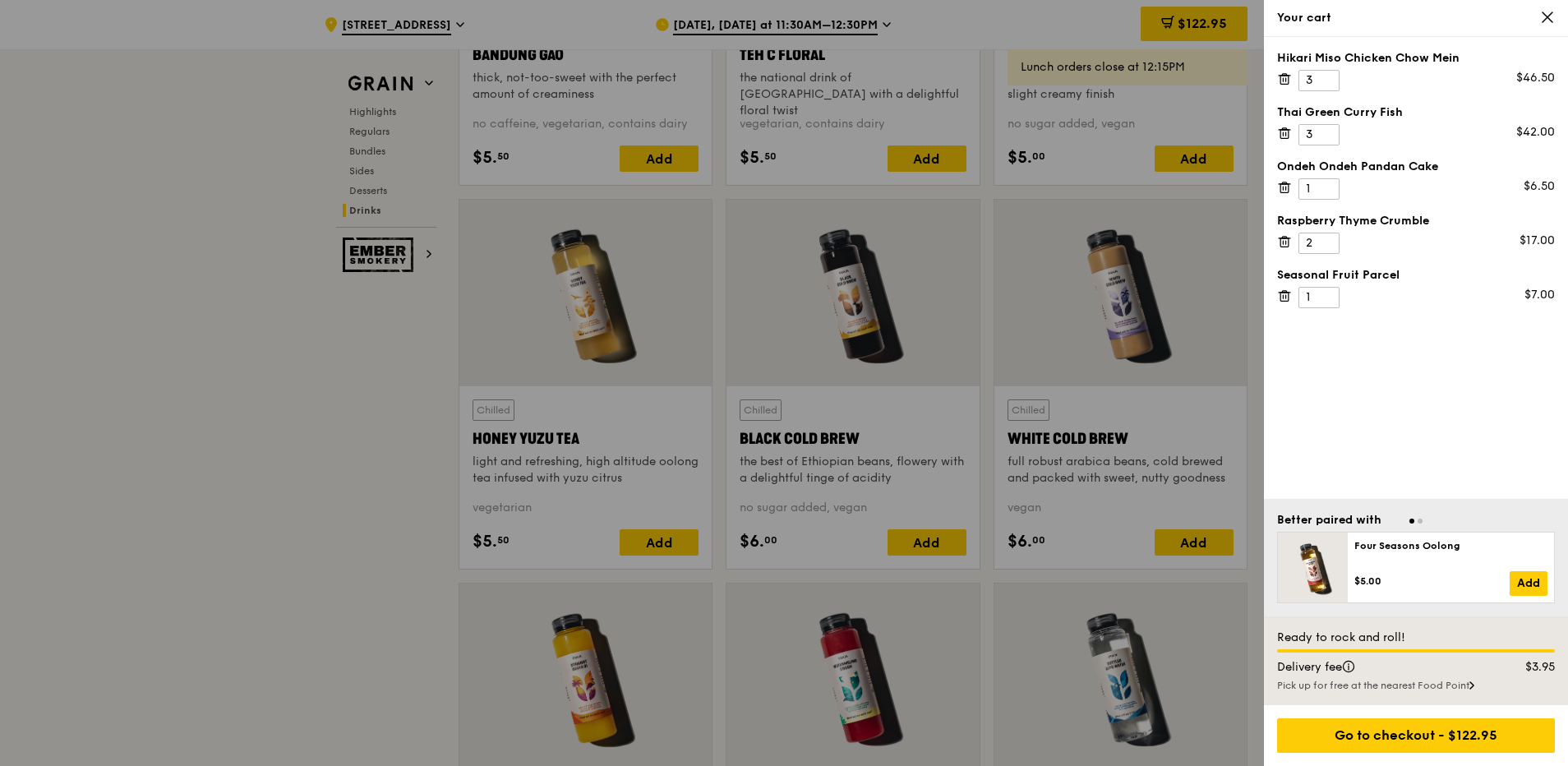
click at [1374, 393] on div "Hikari Miso Chicken Chow Mein 3 $46.50 Thai Green [PERSON_NAME] Fish 3 $42.00 O…" at bounding box center [1416, 268] width 304 height 462
click at [1545, 15] on icon at bounding box center [1547, 17] width 10 height 10
